Goal: Task Accomplishment & Management: Use online tool/utility

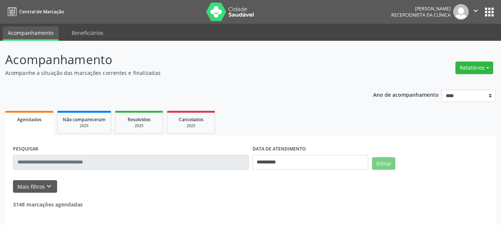
click at [463, 71] on button "Relatórios" at bounding box center [474, 68] width 38 height 13
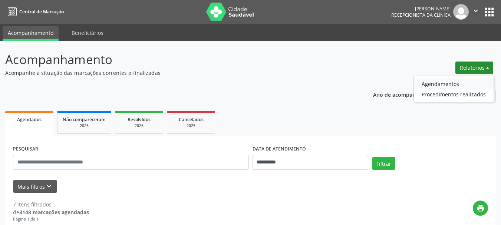
click at [434, 86] on link "Agendamentos" at bounding box center [454, 84] width 80 height 10
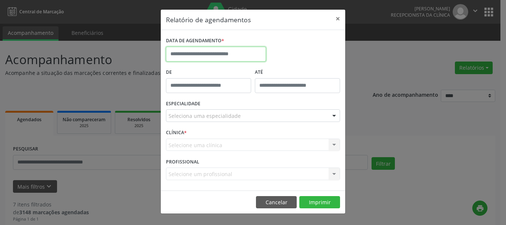
click at [221, 56] on input "text" at bounding box center [216, 54] width 100 height 15
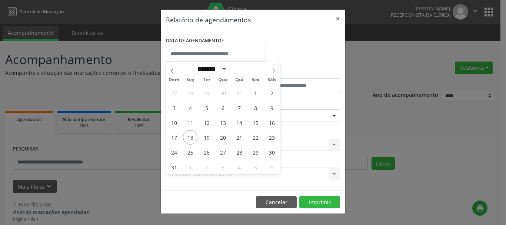
click at [275, 73] on icon at bounding box center [273, 70] width 5 height 5
select select "*"
click at [189, 95] on span "1" at bounding box center [190, 93] width 14 height 14
type input "**********"
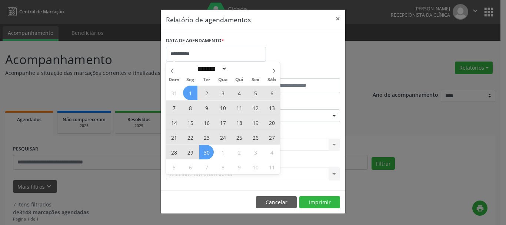
click at [207, 150] on span "30" at bounding box center [206, 152] width 14 height 14
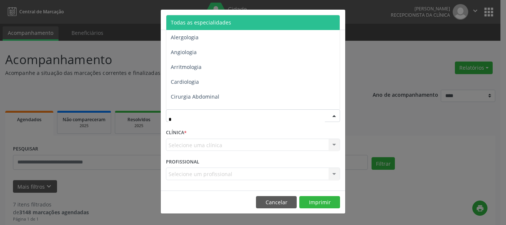
type input "**"
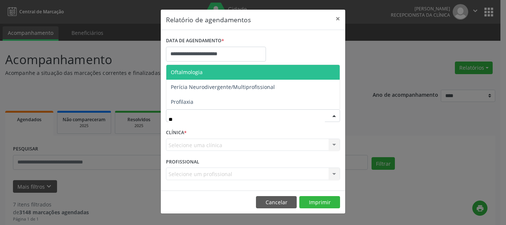
click at [189, 73] on span "Oftalmologia" at bounding box center [187, 72] width 32 height 7
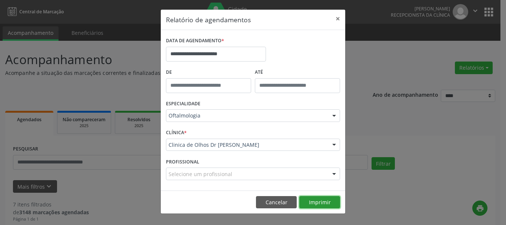
click at [324, 204] on button "Imprimir" at bounding box center [320, 202] width 41 height 13
